Goal: Find specific page/section: Find specific page/section

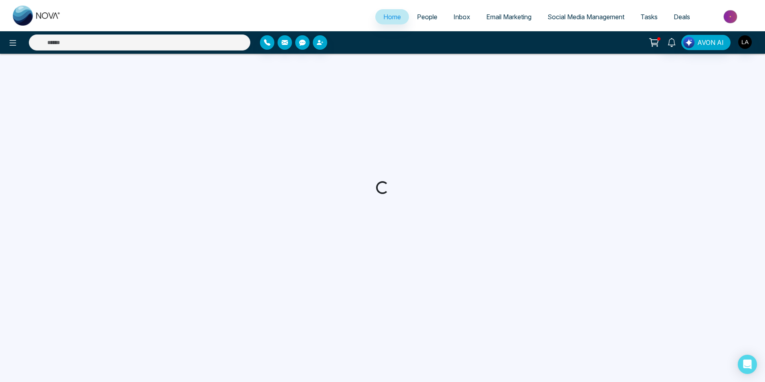
select select "*"
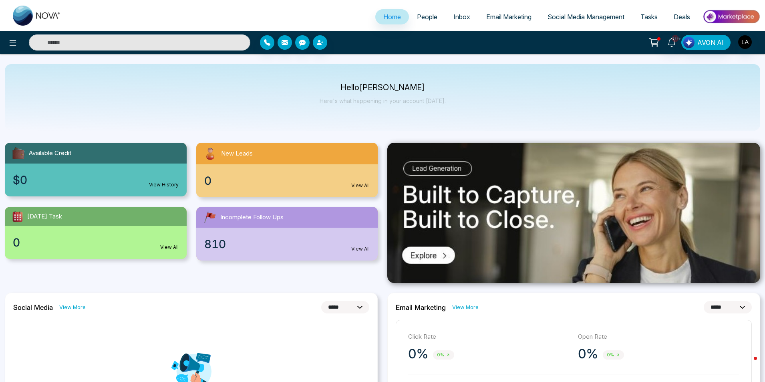
click at [422, 17] on span "People" at bounding box center [427, 17] width 20 height 8
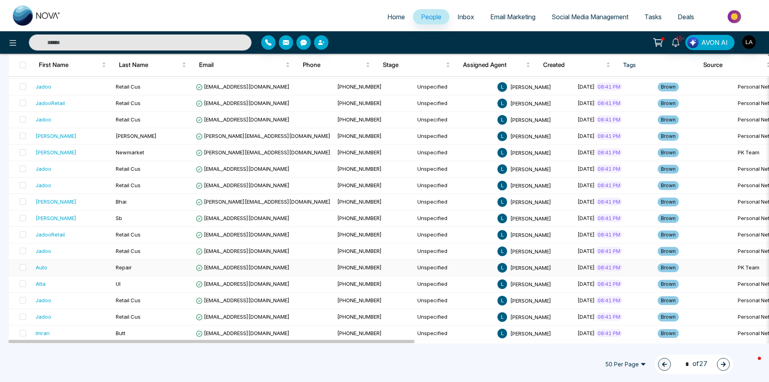
scroll to position [644, 0]
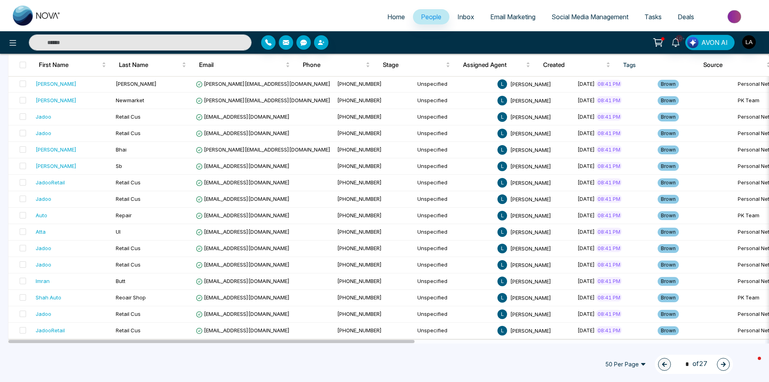
click at [388, 18] on span "Home" at bounding box center [396, 17] width 18 height 8
select select "*"
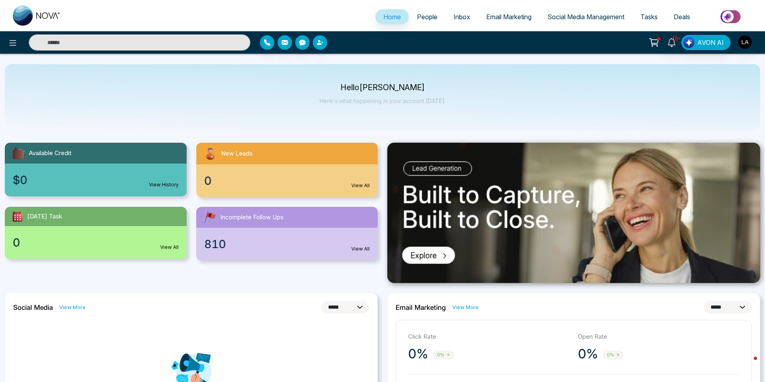
click at [417, 18] on span "People" at bounding box center [427, 17] width 20 height 8
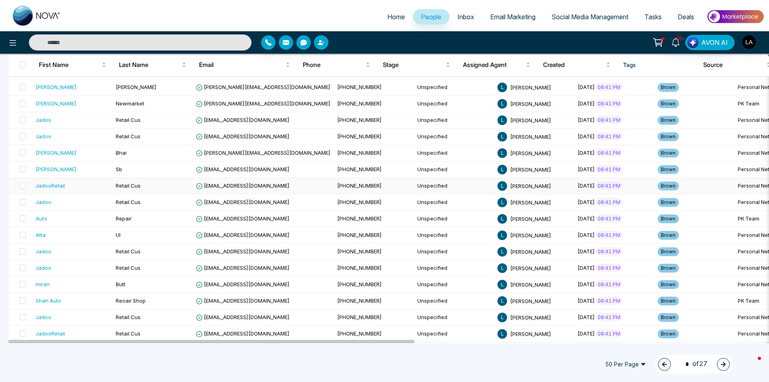
scroll to position [644, 0]
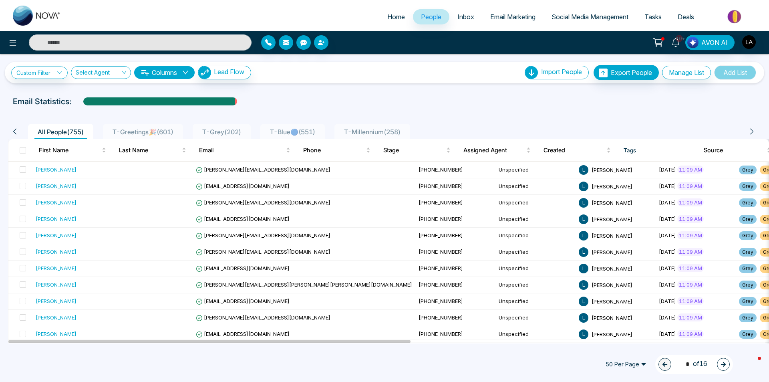
click at [720, 365] on button "button" at bounding box center [723, 364] width 13 height 13
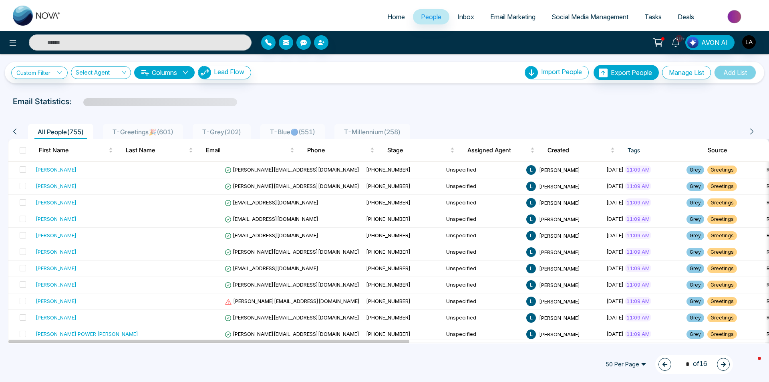
click at [639, 363] on span "50 Per Page" at bounding box center [626, 364] width 52 height 13
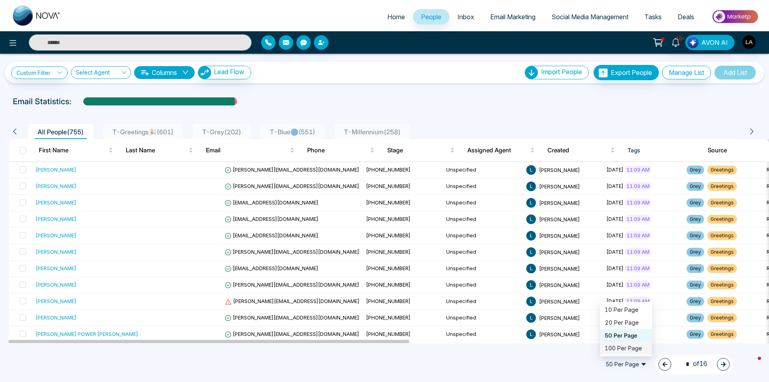
click at [622, 348] on div "100 Per Page" at bounding box center [626, 348] width 42 height 9
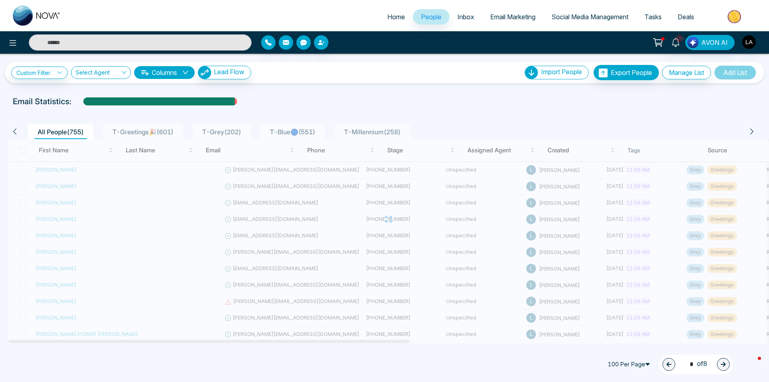
type input "*"
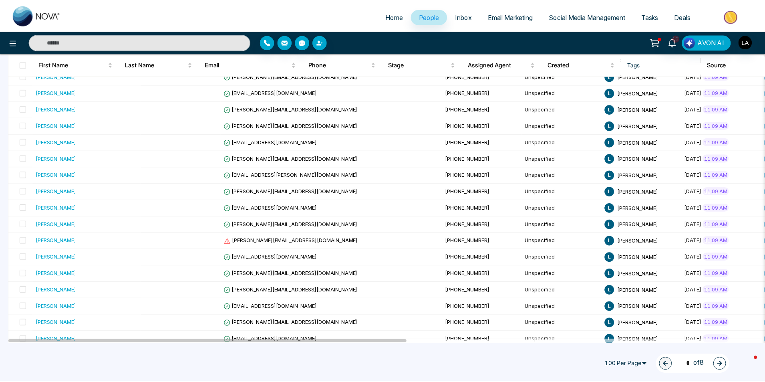
scroll to position [1465, 0]
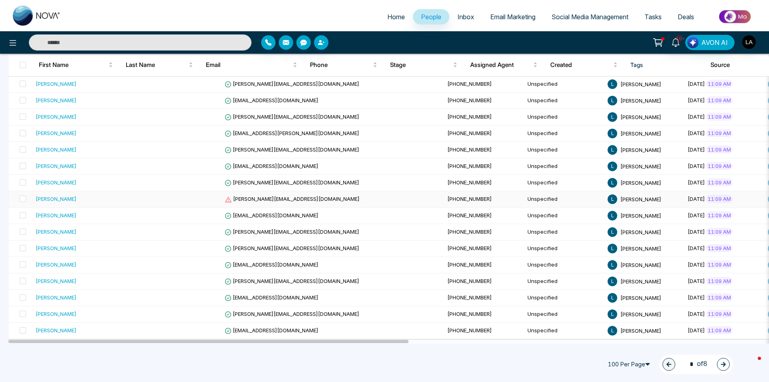
click at [243, 201] on span "greg@clemmensadvantage.com" at bounding box center [292, 198] width 135 height 6
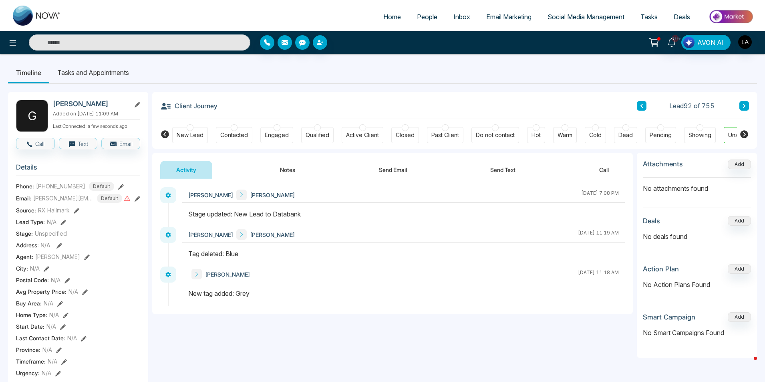
click at [389, 18] on span "Home" at bounding box center [392, 17] width 18 height 8
select select "*"
